Goal: Task Accomplishment & Management: Use online tool/utility

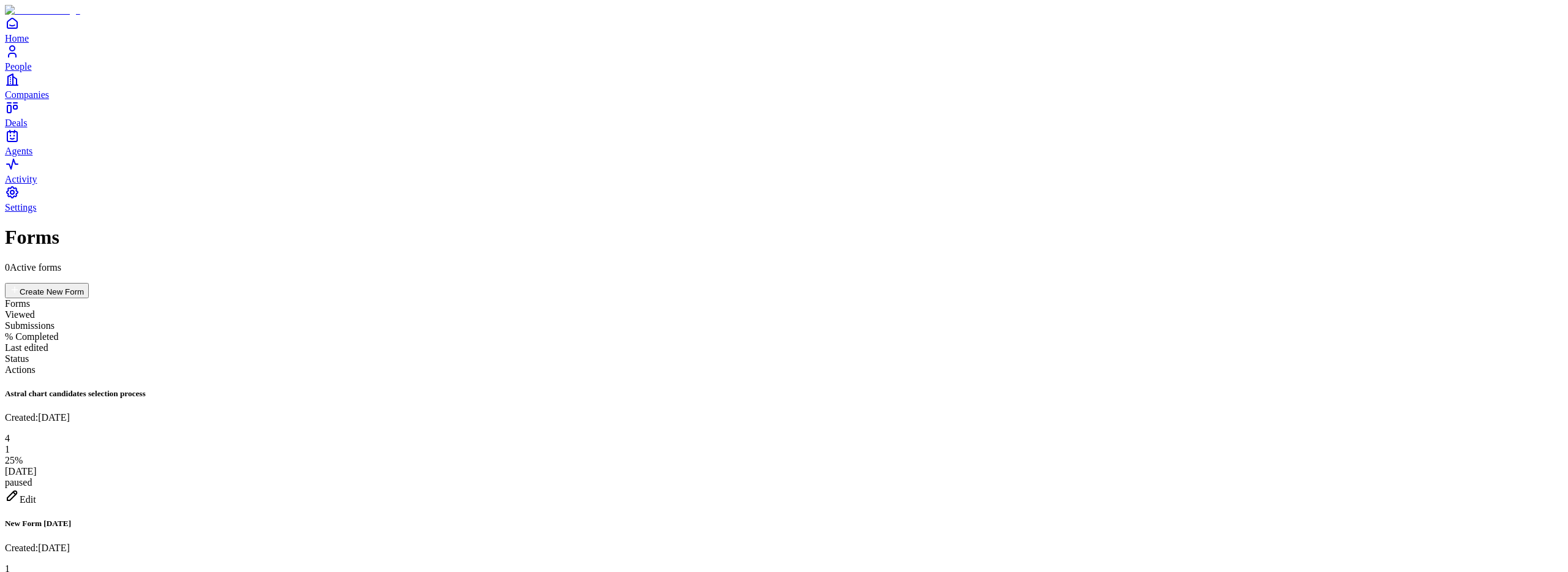
click at [19, 488] on icon at bounding box center [12, 495] width 14 height 14
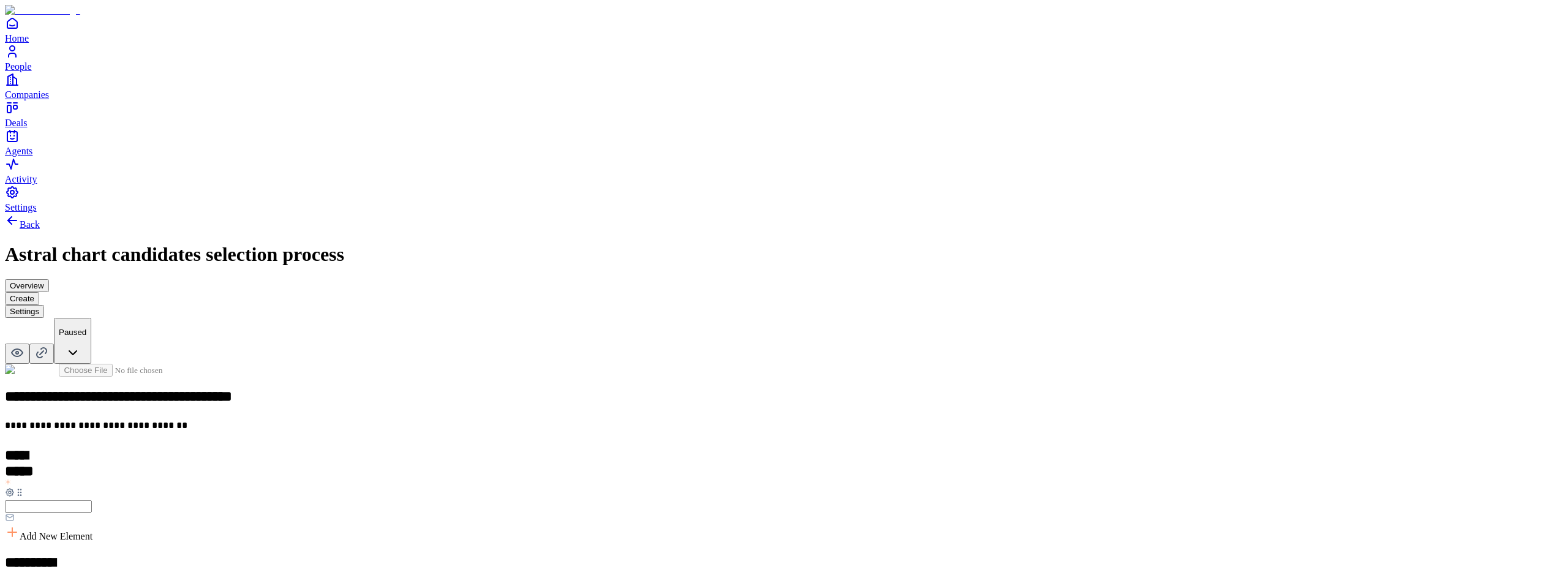
click at [44, 305] on button "Settings" at bounding box center [24, 311] width 39 height 13
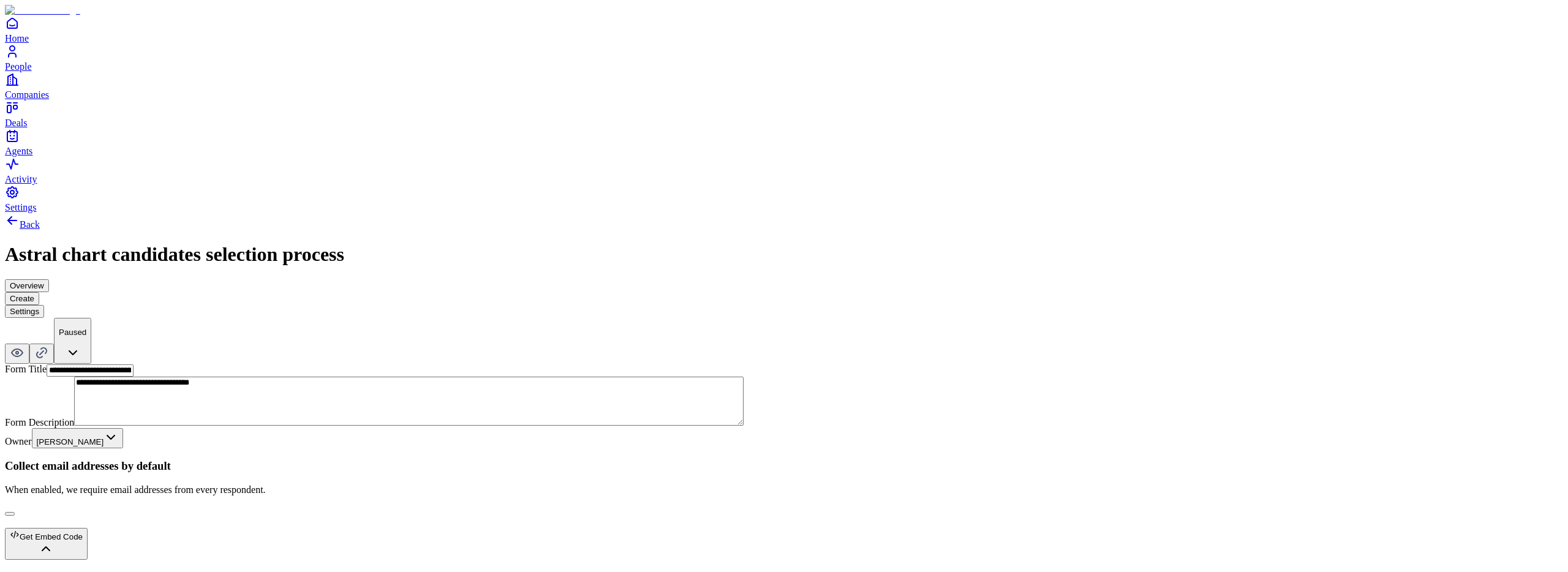
click at [82, 529] on div "Get Embed Code" at bounding box center [46, 535] width 73 height 12
